Goal: Task Accomplishment & Management: Complete application form

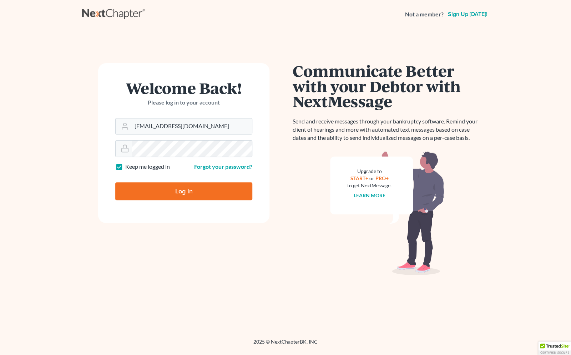
click at [161, 196] on input "Log In" at bounding box center [183, 191] width 137 height 18
type input "Thinking..."
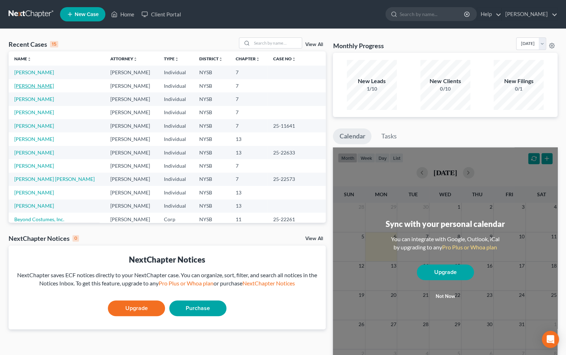
click at [29, 87] on link "Rojas, Eliana" at bounding box center [34, 86] width 40 height 6
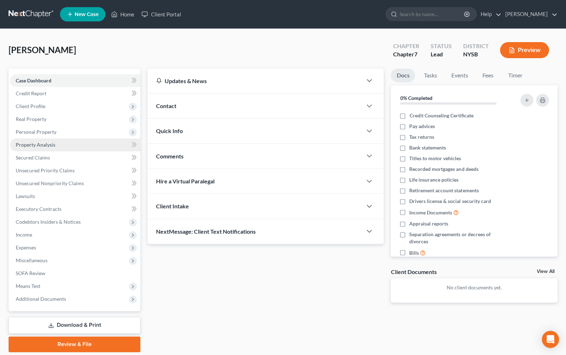
click at [52, 145] on span "Property Analysis" at bounding box center [36, 145] width 40 height 6
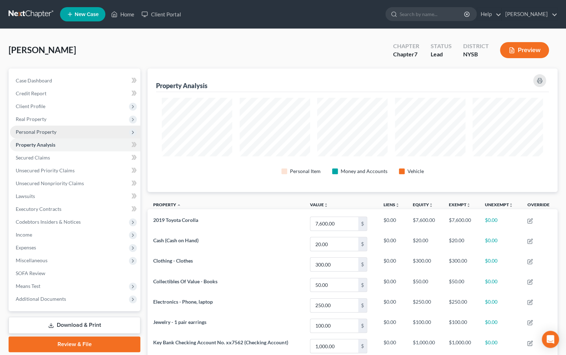
scroll to position [124, 410]
click at [33, 109] on span "Client Profile" at bounding box center [31, 106] width 30 height 6
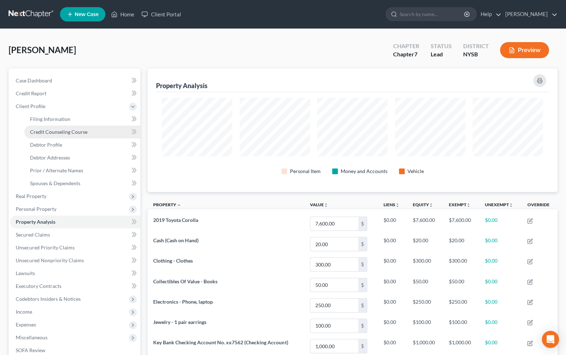
click at [43, 131] on span "Credit Counseling Course" at bounding box center [58, 132] width 57 height 6
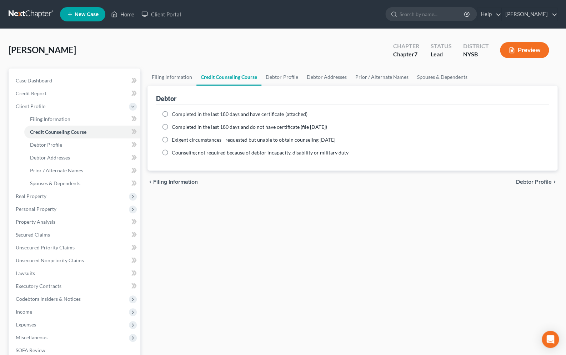
click at [172, 114] on label "Completed in the last 180 days and have certificate (attached)" at bounding box center [239, 114] width 135 height 7
click at [175, 114] on input "Completed in the last 180 days and have certificate (attached)" at bounding box center [177, 113] width 5 height 5
radio input "true"
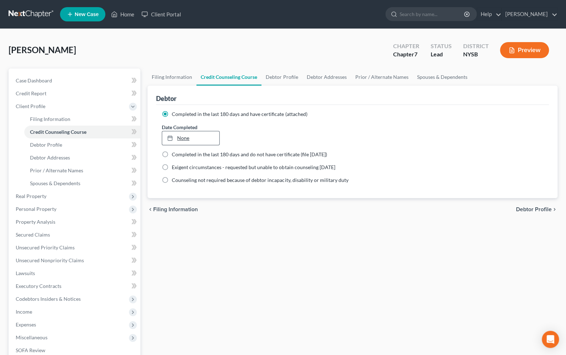
click at [181, 136] on link "None" at bounding box center [190, 138] width 57 height 14
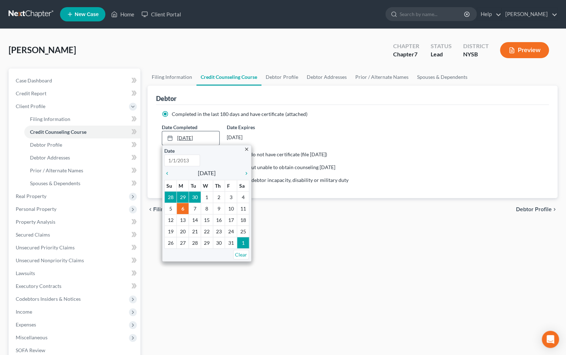
type input "10/6/2025"
click at [169, 171] on icon "chevron_left" at bounding box center [168, 174] width 9 height 6
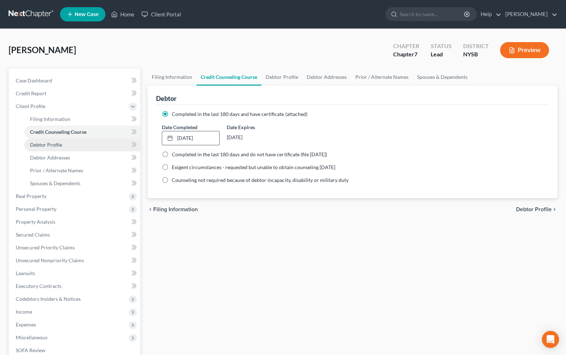
click at [52, 147] on span "Debtor Profile" at bounding box center [46, 145] width 32 height 6
select select "0"
select select "1"
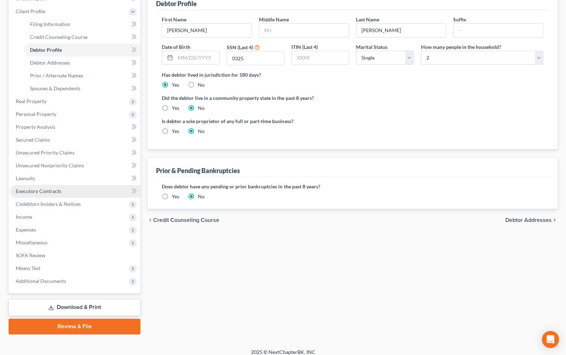
scroll to position [101, 0]
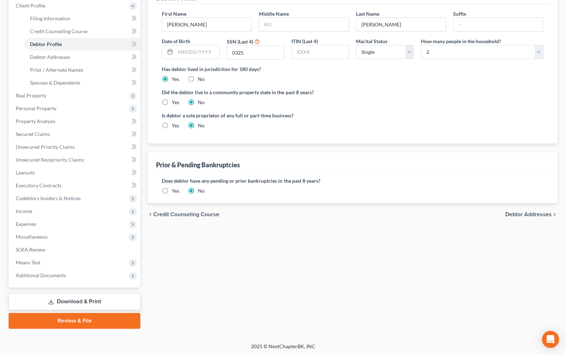
click at [89, 316] on link "Review & File" at bounding box center [75, 321] width 132 height 16
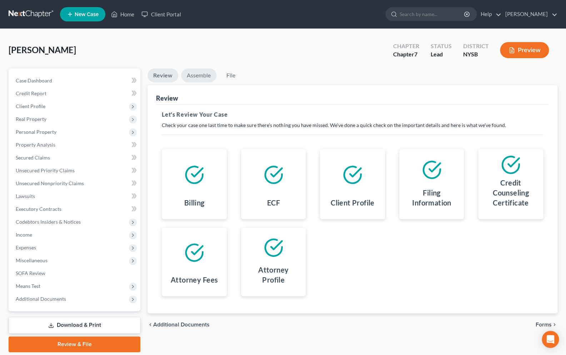
click at [202, 74] on link "Assemble" at bounding box center [198, 76] width 35 height 14
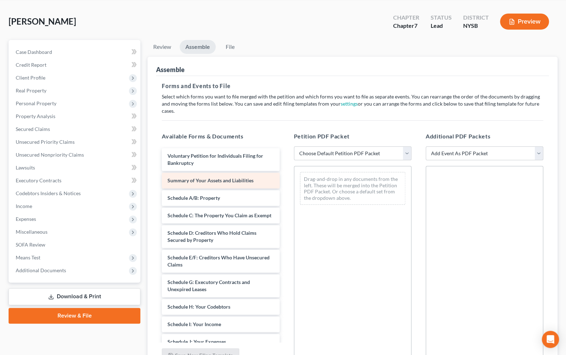
scroll to position [63, 0]
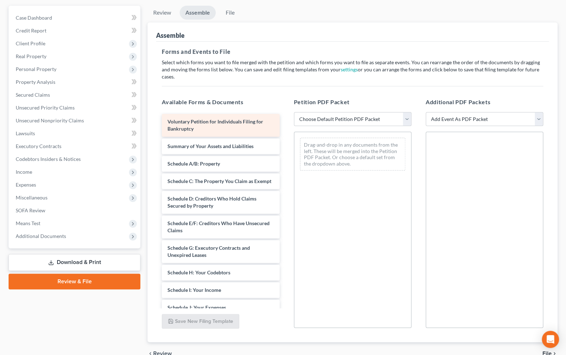
click at [192, 119] on span "Voluntary Petition for Individuals Filing for Bankruptcy" at bounding box center [215, 125] width 96 height 13
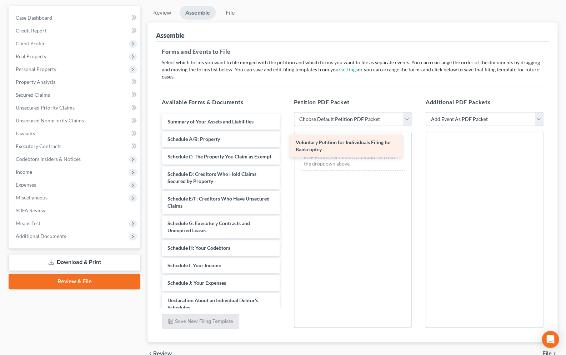
drag, startPoint x: 200, startPoint y: 119, endPoint x: 325, endPoint y: 146, distance: 128.0
click at [285, 146] on div "Voluntary Petition for Individuals Filing for Bankruptcy Voluntary Petition for…" at bounding box center [220, 290] width 129 height 353
click at [325, 146] on div "Available Forms & Documents Voluntary Petition for Individuals Filing for Bankr…" at bounding box center [353, 213] width 396 height 242
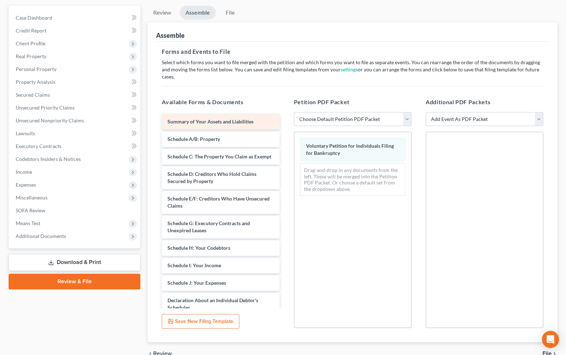
click at [199, 115] on div "Summary of Your Assets and Liabilities Schedule A/B: Property Schedule C: The P…" at bounding box center [220, 290] width 129 height 353
click at [227, 128] on div "Summary of Your Assets and Liabilities Schedule A/B: Property Schedule C: The P…" at bounding box center [220, 290] width 129 height 353
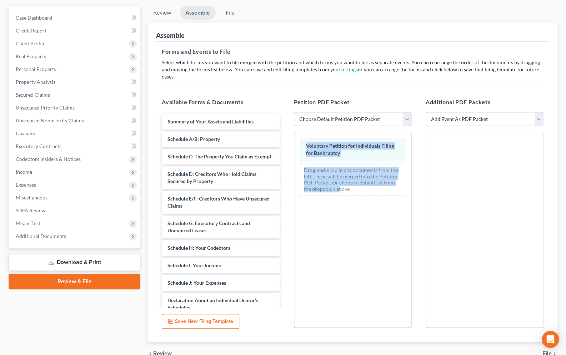
drag, startPoint x: 262, startPoint y: 148, endPoint x: 326, endPoint y: 179, distance: 70.8
click at [285, 183] on div "Summary of Your Assets and Liabilities Schedule A/B: Property Schedule C: The P…" at bounding box center [220, 210] width 129 height 196
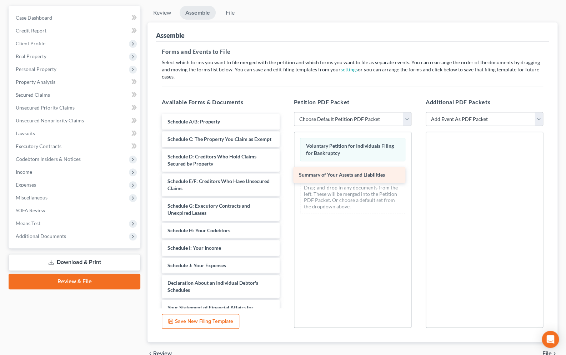
drag, startPoint x: 216, startPoint y: 117, endPoint x: 350, endPoint y: 178, distance: 147.2
click at [285, 178] on div "Summary of Your Assets and Liabilities Summary of Your Assets and Liabilities S…" at bounding box center [220, 281] width 129 height 335
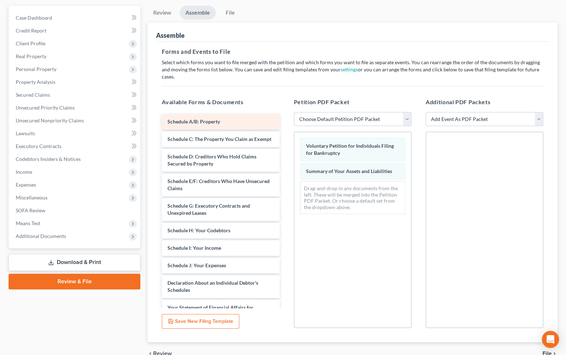
click at [214, 119] on div "Schedule A/B: Property" at bounding box center [220, 122] width 117 height 16
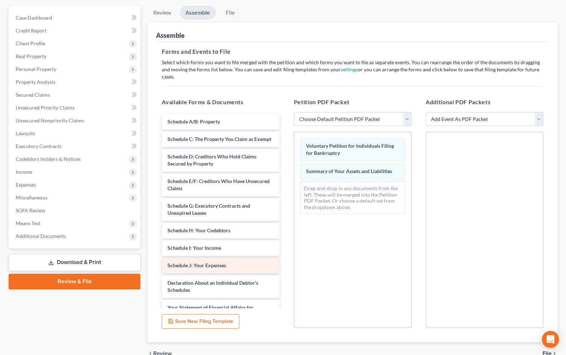
click at [232, 262] on div "Schedule J: Your Expenses" at bounding box center [220, 266] width 117 height 16
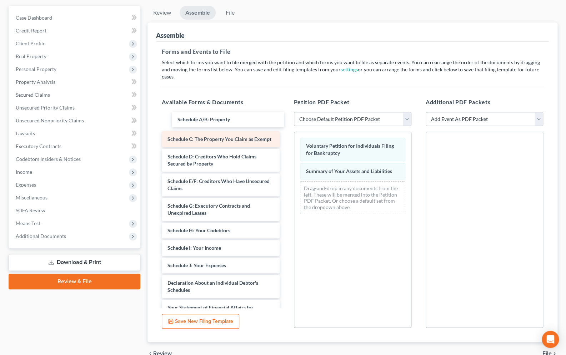
drag, startPoint x: 216, startPoint y: 114, endPoint x: 255, endPoint y: 134, distance: 43.9
click at [234, 124] on div "Schedule A/B: Property Schedule A/B: Property Schedule A/B: Property Schedule C…" at bounding box center [220, 281] width 129 height 335
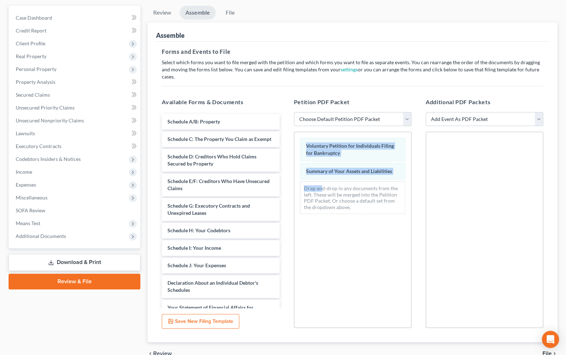
drag, startPoint x: 255, startPoint y: 134, endPoint x: 321, endPoint y: 182, distance: 82.2
drag, startPoint x: 321, startPoint y: 182, endPoint x: 307, endPoint y: 169, distance: 19.5
click at [321, 182] on div "Drag-and-drop in any documents from the left. These will be merged into the Pet…" at bounding box center [352, 197] width 105 height 33
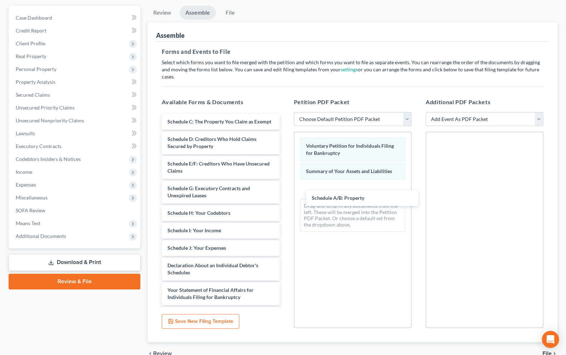
drag, startPoint x: 212, startPoint y: 112, endPoint x: 355, endPoint y: 195, distance: 165.5
click at [285, 196] on div "Schedule A/B: Property Schedule A/B: Property Schedule C: The Property You Clai…" at bounding box center [220, 273] width 129 height 318
click at [356, 196] on div "Schedule A/B: Property" at bounding box center [362, 198] width 112 height 16
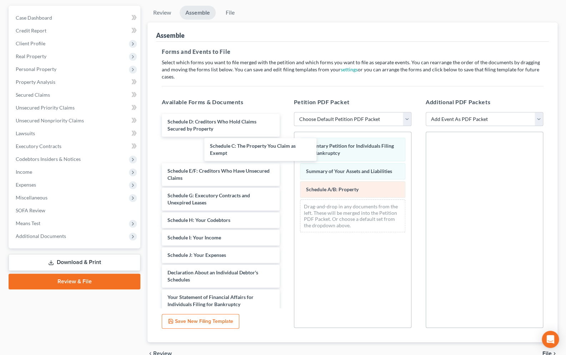
drag, startPoint x: 213, startPoint y: 112, endPoint x: 324, endPoint y: 205, distance: 143.8
click at [285, 190] on div "Schedule C: The Property You Claim as Exempt Schedule C: The Property You Claim…" at bounding box center [220, 276] width 129 height 325
click at [322, 204] on div "Available Forms & Documents Schedule C: The Property You Claim as Exempt Schedu…" at bounding box center [353, 213] width 396 height 242
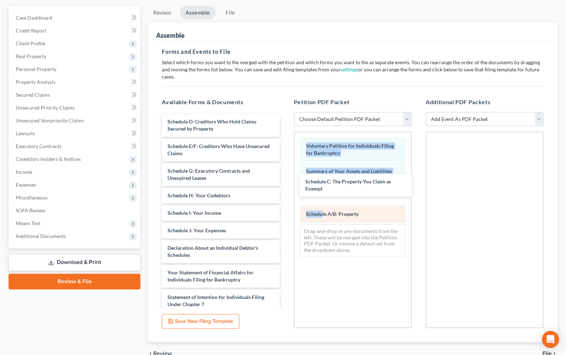
click at [324, 211] on span "Schedule A/B: Property" at bounding box center [332, 214] width 52 height 6
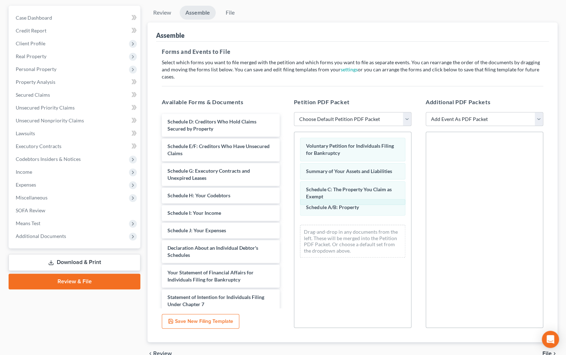
click at [328, 209] on div "Schedule A/B: Property Voluntary Petition for Individuals Filing for Bankruptcy…" at bounding box center [352, 197] width 117 height 131
click at [328, 212] on span "Schedule A/B: Property" at bounding box center [332, 215] width 52 height 6
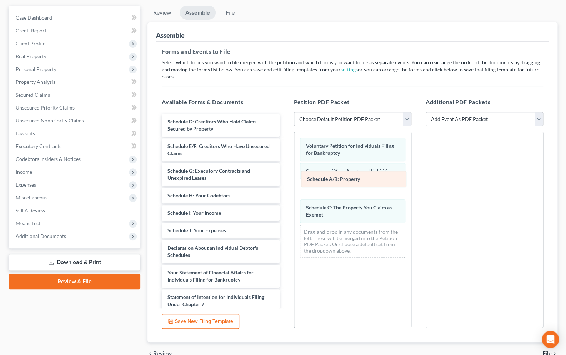
drag, startPoint x: 328, startPoint y: 209, endPoint x: 329, endPoint y: 181, distance: 28.2
click at [329, 181] on div "Schedule A/B: Property Voluntary Petition for Individuals Filing for Bankruptcy…" at bounding box center [352, 197] width 117 height 131
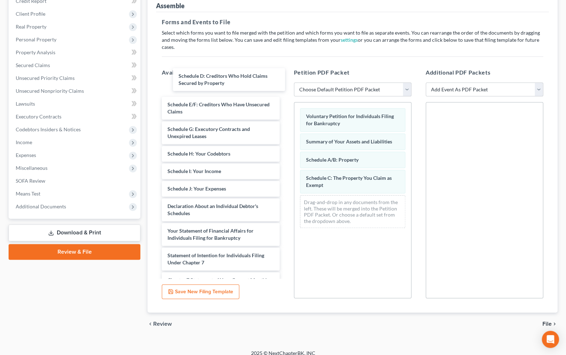
scroll to position [0, 0]
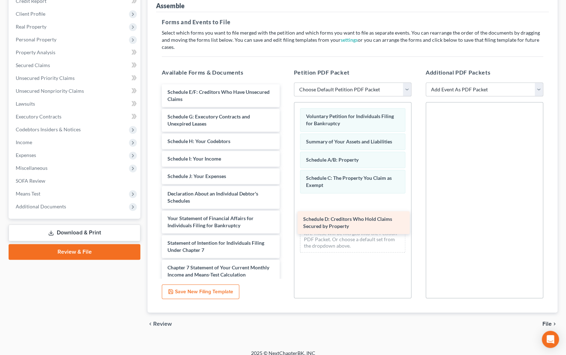
drag, startPoint x: 212, startPoint y: 82, endPoint x: 348, endPoint y: 229, distance: 200.4
click at [285, 229] on div "Schedule D: Creditors Who Hold Claims Secured by Property Schedule D: Creditors…" at bounding box center [220, 222] width 129 height 276
click at [348, 229] on div "Drag-and-drop in any documents from the left. These will be merged into the Pet…" at bounding box center [352, 236] width 105 height 33
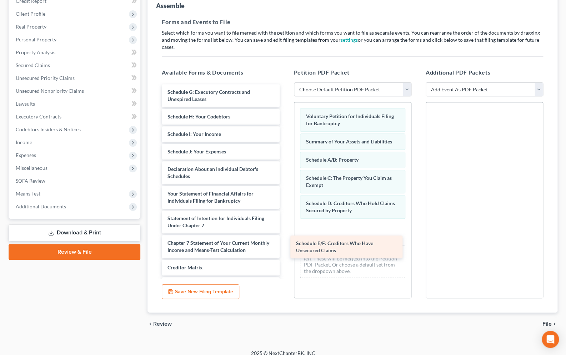
drag, startPoint x: 217, startPoint y: 92, endPoint x: 346, endPoint y: 250, distance: 204.1
click at [285, 250] on div "Schedule E/F: Creditors Who Have Unsecured Claims Schedule E/F: Creditors Who H…" at bounding box center [220, 209] width 129 height 251
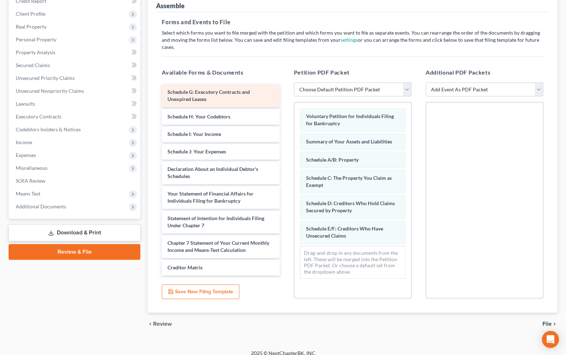
click at [194, 85] on div "Schedule G: Executory Contracts and Unexpired Leases Schedule H: Your Codebtors…" at bounding box center [220, 209] width 129 height 251
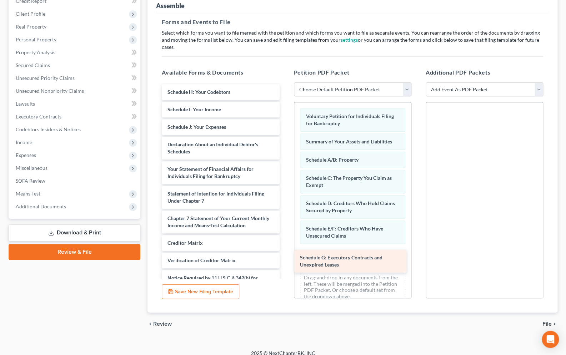
drag, startPoint x: 194, startPoint y: 85, endPoint x: 329, endPoint y: 261, distance: 221.9
click at [285, 261] on div "Schedule G: Executory Contracts and Unexpired Leases Schedule G: Executory Cont…" at bounding box center [220, 197] width 129 height 226
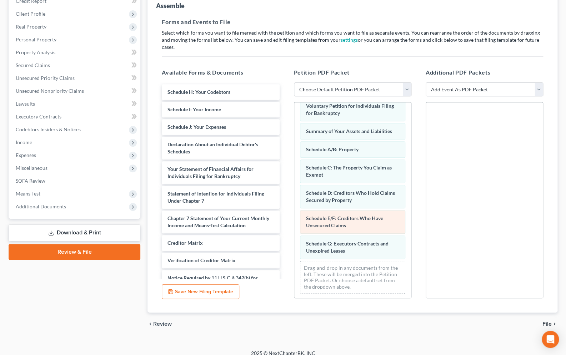
scroll to position [12, 0]
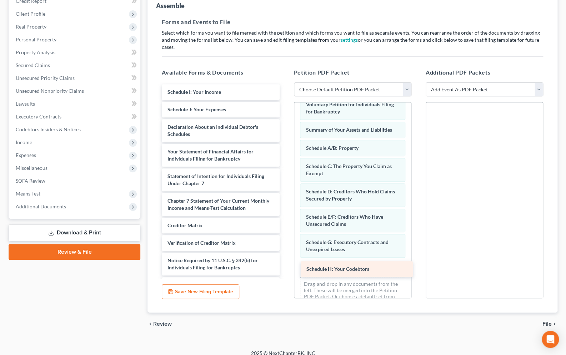
drag, startPoint x: 195, startPoint y: 85, endPoint x: 334, endPoint y: 270, distance: 231.4
click at [285, 270] on div "Schedule H: Your Codebtors Schedule H: Your Codebtors Schedule I: Your Income S…" at bounding box center [220, 188] width 129 height 209
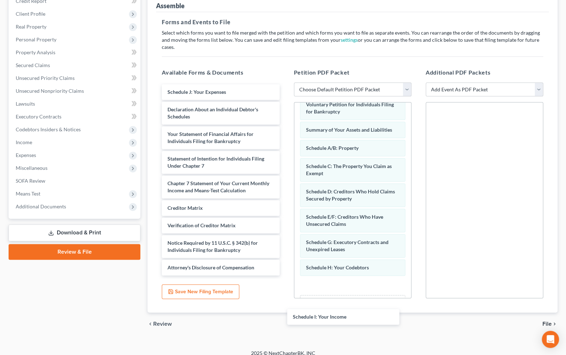
drag, startPoint x: 217, startPoint y: 87, endPoint x: 353, endPoint y: 328, distance: 276.6
click at [285, 276] on div "Schedule I: Your Income Schedule I: Your Income Schedule J: Your Expenses Decla…" at bounding box center [220, 179] width 129 height 191
click at [352, 330] on div "Petition Navigation Case Dashboard Payments Invoices Payments Payments Credit R…" at bounding box center [283, 159] width 549 height 366
click at [352, 329] on div "Petition Navigation Case Dashboard Payments Invoices Payments Payments Credit R…" at bounding box center [283, 159] width 549 height 366
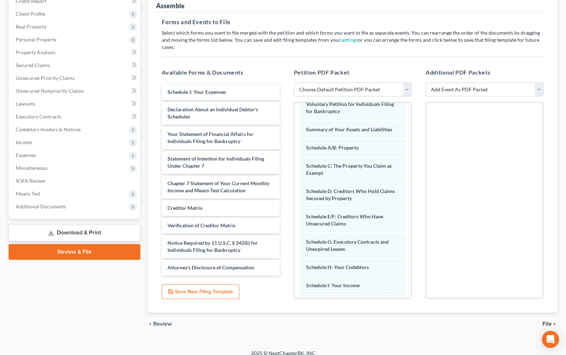
drag, startPoint x: 353, startPoint y: 328, endPoint x: 355, endPoint y: 291, distance: 37.2
click at [355, 291] on div "Petition Navigation Case Dashboard Payments Invoices Payments Payments Credit R…" at bounding box center [283, 159] width 549 height 366
click at [210, 89] on span "Schedule J: Your Expenses" at bounding box center [196, 92] width 59 height 6
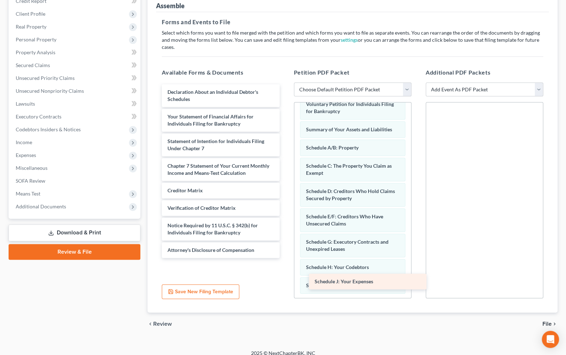
drag, startPoint x: 212, startPoint y: 87, endPoint x: 357, endPoint y: 283, distance: 244.3
click at [285, 258] on div "Schedule J: Your Expenses Schedule J: Your Expenses Declaration About an Indivi…" at bounding box center [220, 171] width 129 height 174
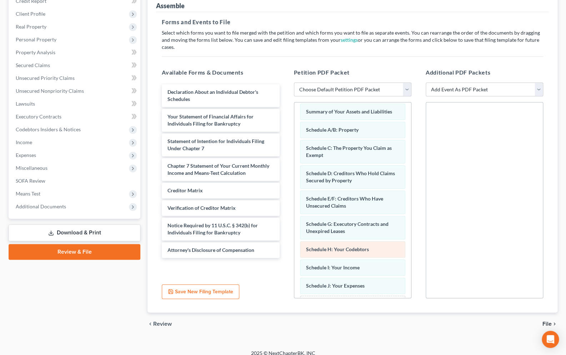
scroll to position [66, 0]
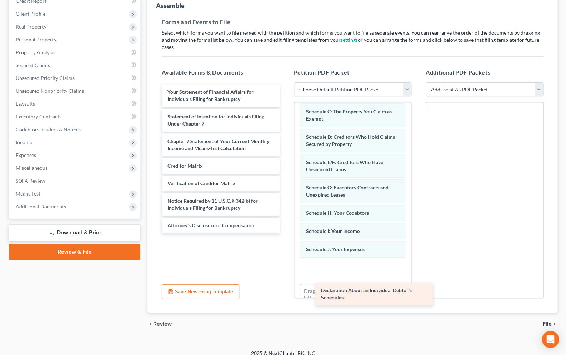
drag, startPoint x: 222, startPoint y: 90, endPoint x: 376, endPoint y: 297, distance: 257.5
click at [285, 234] on div "Declaration About an Individual Debtor's Schedules Declaration About an Individ…" at bounding box center [220, 158] width 129 height 149
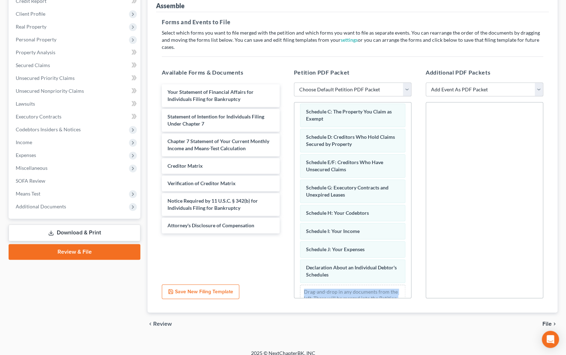
drag, startPoint x: 376, startPoint y: 296, endPoint x: 372, endPoint y: 293, distance: 5.6
click at [374, 294] on div "Petition PDF Packet Choose Default Petition PDF Packet Emergency Filing (Volunt…" at bounding box center [353, 183] width 132 height 242
drag, startPoint x: 372, startPoint y: 293, endPoint x: 366, endPoint y: 288, distance: 7.9
click at [366, 288] on div "Petition PDF Packet Choose Default Petition PDF Packet Emergency Filing (Volunt…" at bounding box center [353, 183] width 132 height 242
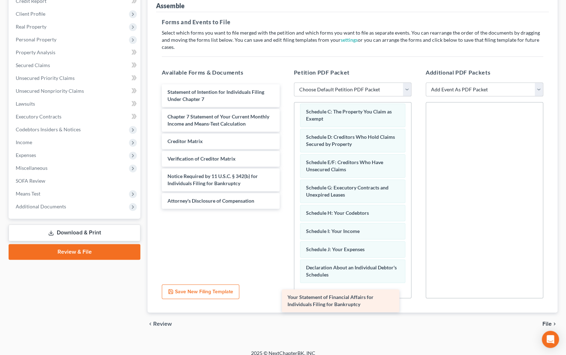
drag, startPoint x: 229, startPoint y: 91, endPoint x: 357, endPoint y: 299, distance: 244.7
click at [285, 209] on div "Your Statement of Financial Affairs for Individuals Filing for Bankruptcy Your …" at bounding box center [220, 146] width 129 height 125
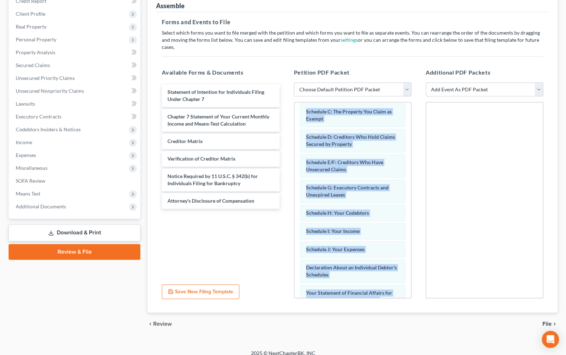
drag, startPoint x: 357, startPoint y: 299, endPoint x: 361, endPoint y: 293, distance: 7.1
click at [361, 293] on div "Petition PDF Packet Choose Default Petition PDF Packet Emergency Filing (Volunt…" at bounding box center [353, 183] width 132 height 242
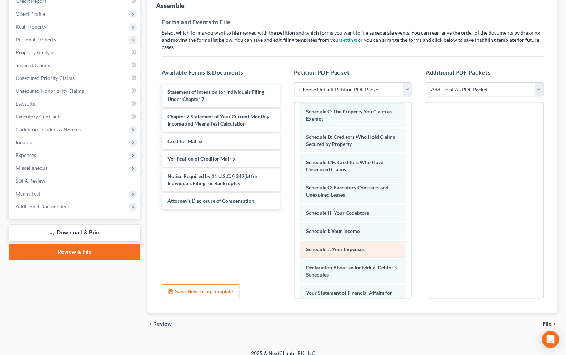
scroll to position [117, 0]
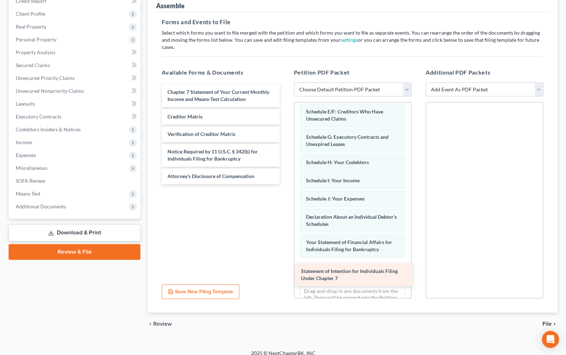
drag, startPoint x: 228, startPoint y: 89, endPoint x: 361, endPoint y: 276, distance: 229.9
click at [285, 184] on div "Statement of Intention for Individuals Filing Under Chapter 7 Statement of Inte…" at bounding box center [220, 134] width 129 height 100
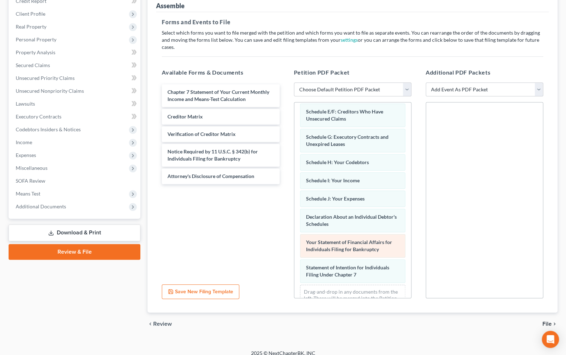
scroll to position [142, 0]
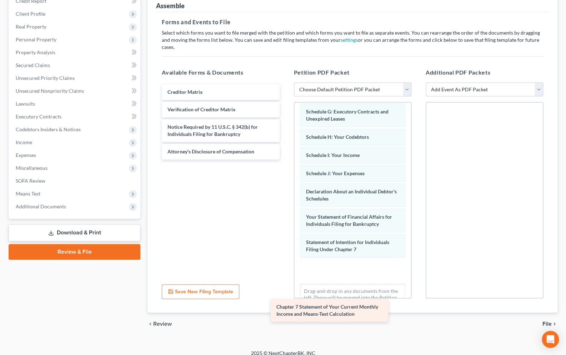
drag, startPoint x: 228, startPoint y: 88, endPoint x: 358, endPoint y: 279, distance: 231.2
click at [285, 160] on div "Chapter 7 Statement of Your Current Monthly Income and Means-Test Calculation C…" at bounding box center [220, 121] width 129 height 75
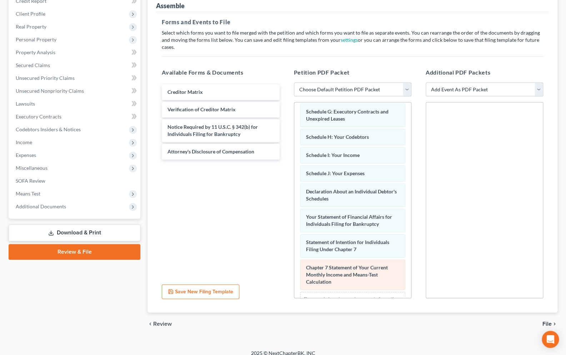
click at [361, 270] on span "Chapter 7 Statement of Your Current Monthly Income and Means-Test Calculation" at bounding box center [347, 275] width 82 height 20
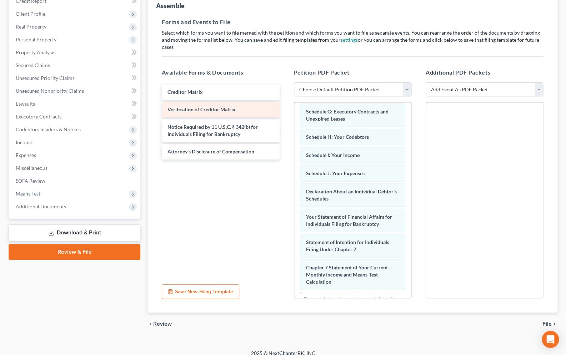
click at [211, 106] on span "Verification of Creditor Matrix" at bounding box center [201, 109] width 68 height 6
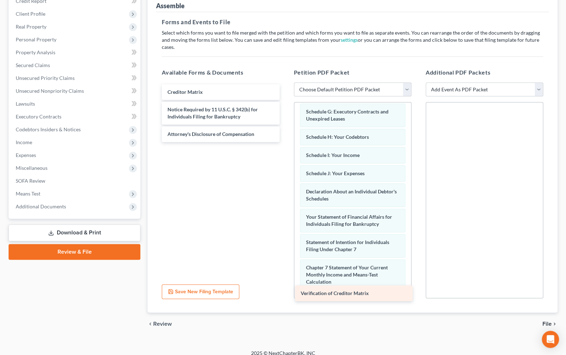
drag, startPoint x: 211, startPoint y: 99, endPoint x: 344, endPoint y: 291, distance: 233.5
click at [285, 142] on div "Verification of Creditor Matrix Creditor Matrix Verification of Creditor Matrix…" at bounding box center [220, 113] width 129 height 58
click at [344, 291] on div "Voluntary Petition for Individuals Filing for Bankruptcy Summary of Your Assets…" at bounding box center [352, 200] width 117 height 196
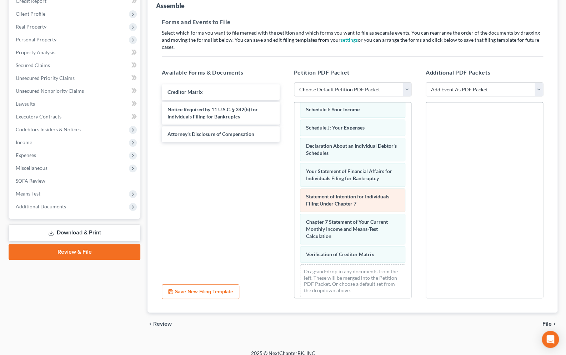
scroll to position [193, 0]
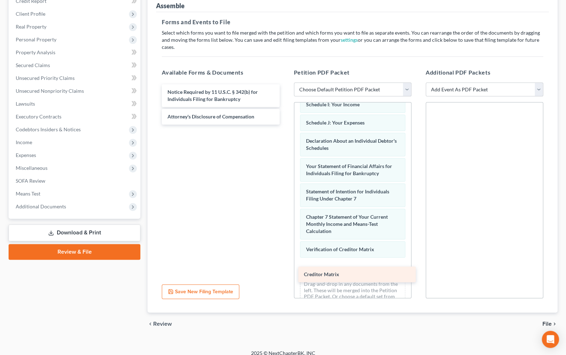
drag, startPoint x: 216, startPoint y: 86, endPoint x: 353, endPoint y: 276, distance: 234.2
click at [285, 125] on div "Creditor Matrix Creditor Matrix Notice Required by 11 U.S.C. § 342(b) for Indiv…" at bounding box center [220, 104] width 129 height 40
click at [353, 276] on div "Available Forms & Documents Creditor Matrix Creditor Matrix Notice Required by …" at bounding box center [353, 183] width 396 height 242
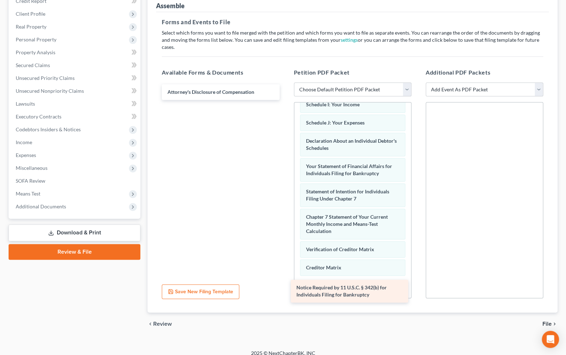
drag, startPoint x: 219, startPoint y: 93, endPoint x: 352, endPoint y: 295, distance: 242.4
click at [285, 100] on div "Notice Required by 11 U.S.C. § 342(b) for Individuals Filing for Bankruptcy Not…" at bounding box center [220, 92] width 129 height 16
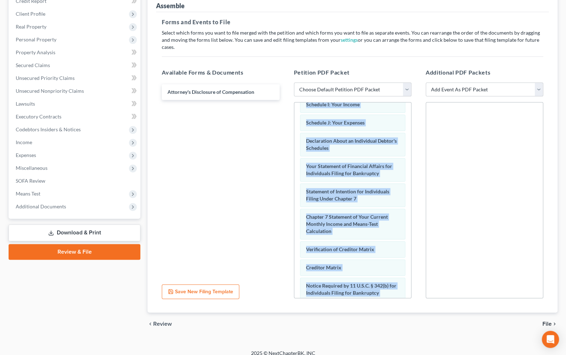
click at [352, 295] on div "Petition PDF Packet Choose Default Petition PDF Packet Emergency Filing (Volunt…" at bounding box center [353, 183] width 132 height 242
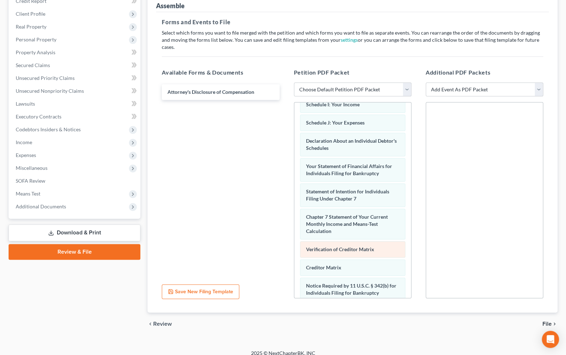
scroll to position [237, 0]
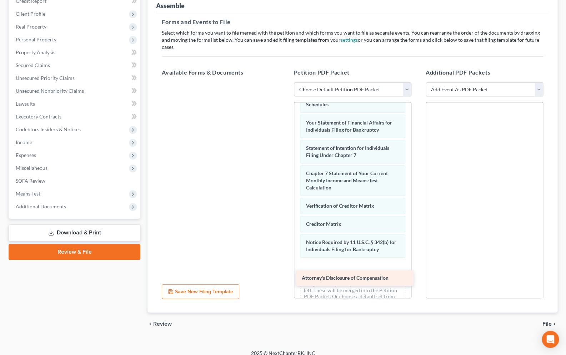
drag, startPoint x: 201, startPoint y: 87, endPoint x: 336, endPoint y: 281, distance: 235.9
click at [285, 82] on div "Attorney's Disclosure of Compensation Attorney's Disclosure of Compensation" at bounding box center [220, 82] width 129 height 0
click at [544, 321] on span "File" at bounding box center [546, 324] width 9 height 6
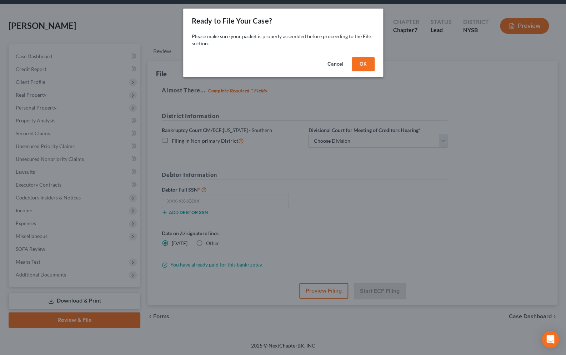
scroll to position [24, 0]
click at [363, 65] on button "OK" at bounding box center [365, 64] width 23 height 14
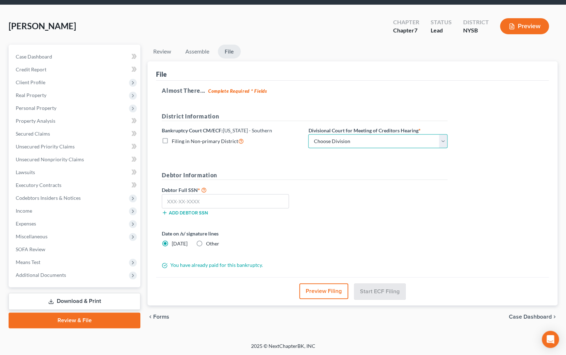
select select "2"
click option "White Plains" at bounding box center [0, 0] width 0 height 0
click at [249, 201] on input "text" at bounding box center [225, 201] width 127 height 14
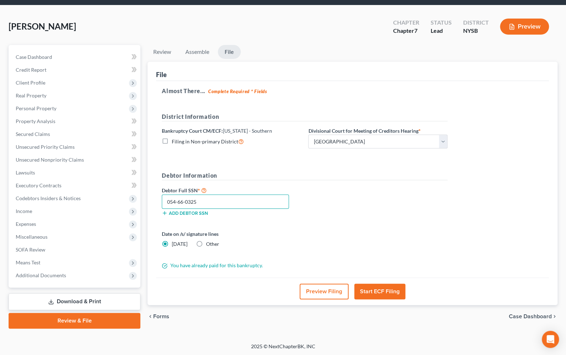
type input "054-66-0325"
click at [386, 293] on button "Start ECF Filing" at bounding box center [379, 292] width 51 height 16
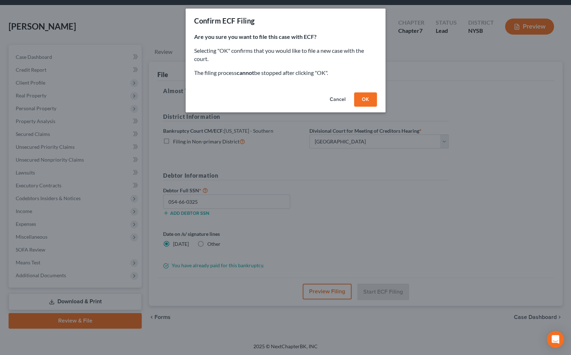
click at [386, 291] on div "Confirm ECF Filing Are you sure you want to file this case with ECF? Selecting …" at bounding box center [285, 177] width 571 height 355
click at [363, 98] on button "OK" at bounding box center [365, 99] width 23 height 14
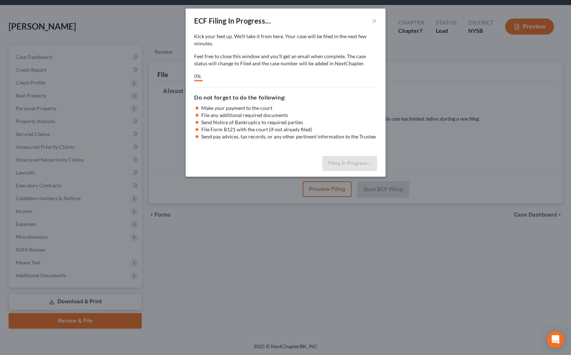
select select "2"
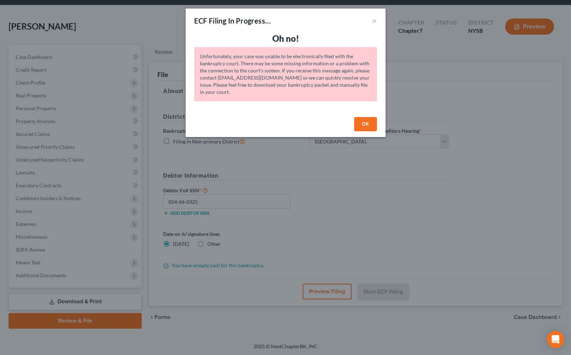
click at [366, 121] on button "OK" at bounding box center [365, 124] width 23 height 14
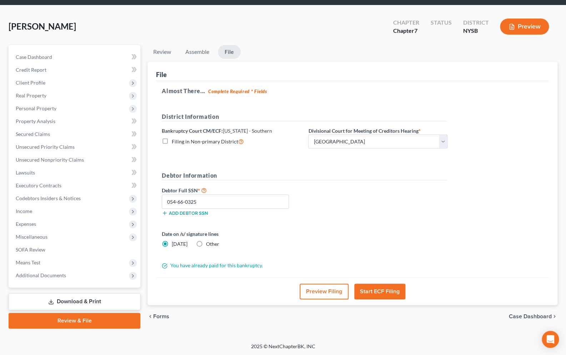
click at [381, 289] on button "Start ECF Filing" at bounding box center [379, 292] width 51 height 16
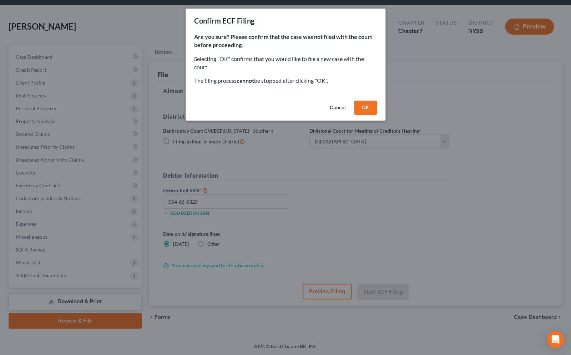
click at [369, 107] on button "OK" at bounding box center [365, 108] width 23 height 14
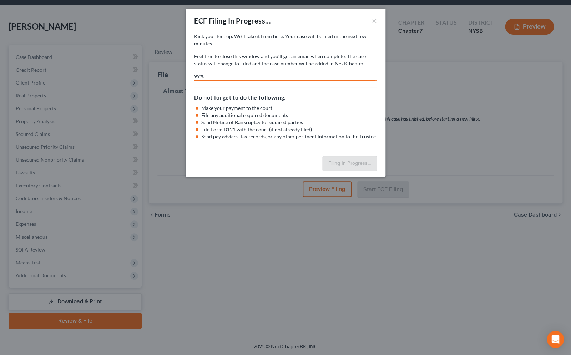
select select "2"
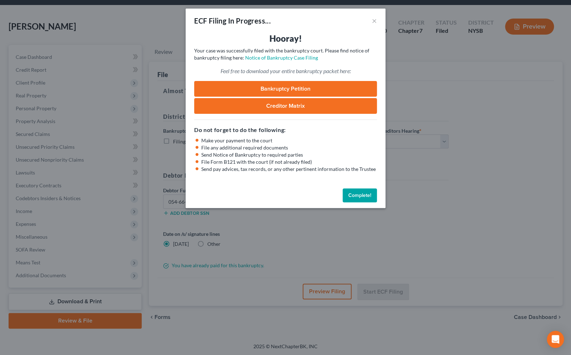
click at [356, 194] on button "Complete!" at bounding box center [360, 196] width 34 height 14
